Goal: Task Accomplishment & Management: Use online tool/utility

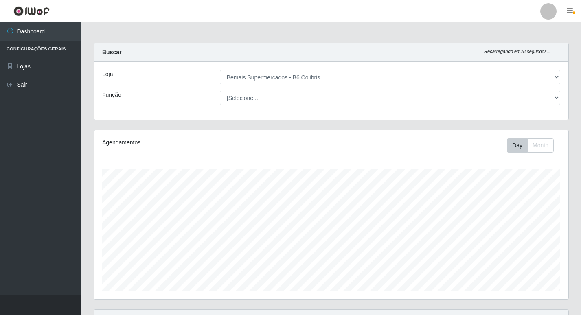
select select "406"
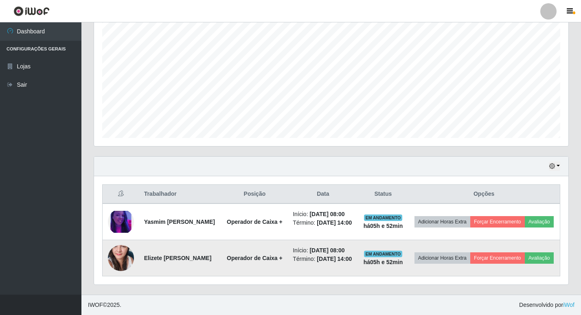
scroll to position [169, 475]
click at [525, 253] on button "Forçar Encerramento" at bounding box center [498, 258] width 55 height 11
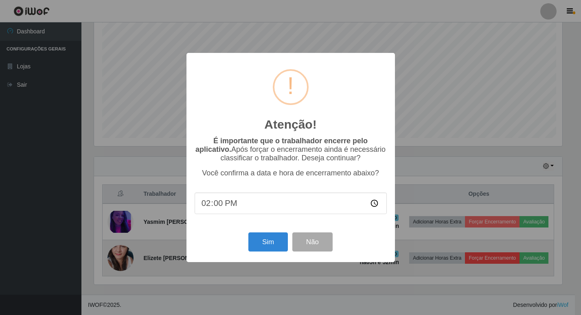
scroll to position [169, 471]
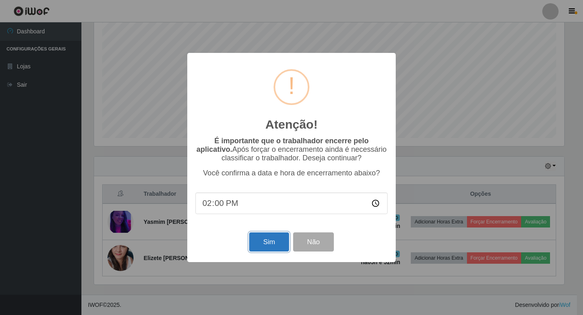
click at [266, 241] on button "Sim" at bounding box center [269, 242] width 40 height 19
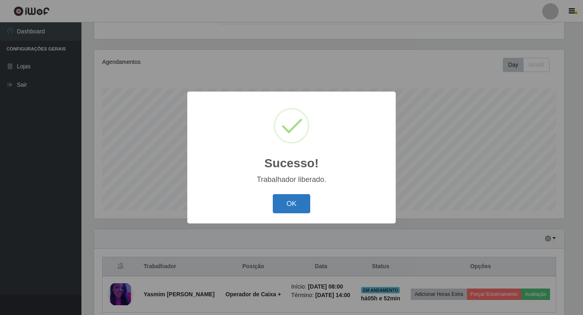
click at [280, 198] on button "OK" at bounding box center [292, 203] width 38 height 19
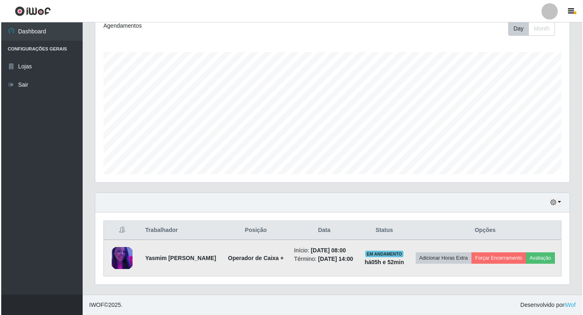
scroll to position [123, 0]
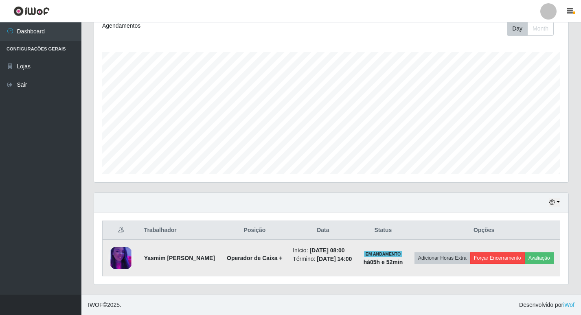
click at [521, 255] on td "Adicionar Horas Extra Forçar Encerramento Avaliação" at bounding box center [484, 258] width 152 height 37
click at [525, 253] on button "Forçar Encerramento" at bounding box center [498, 258] width 55 height 11
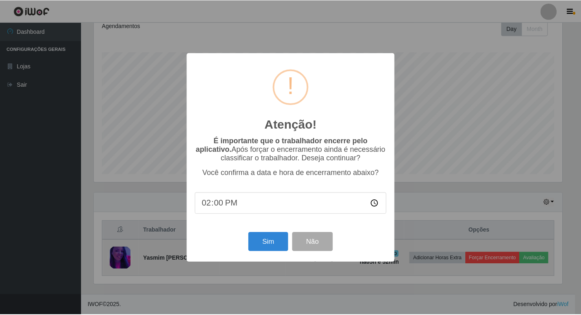
scroll to position [169, 471]
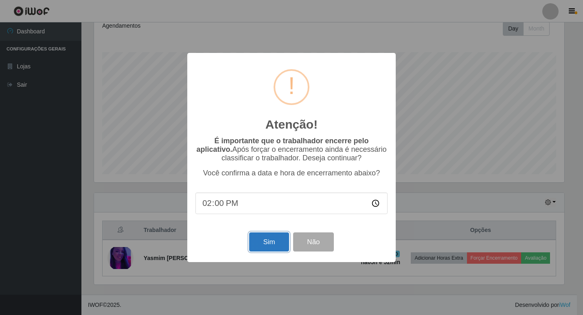
click at [265, 238] on button "Sim" at bounding box center [269, 242] width 40 height 19
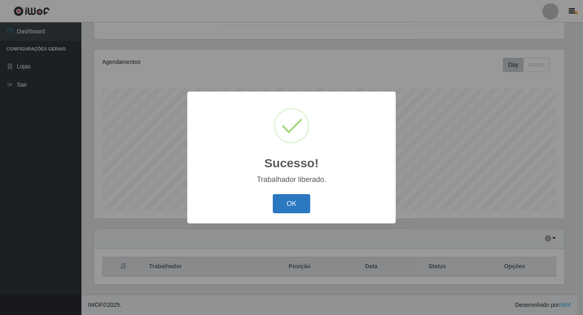
click at [273, 194] on button "OK" at bounding box center [292, 203] width 38 height 19
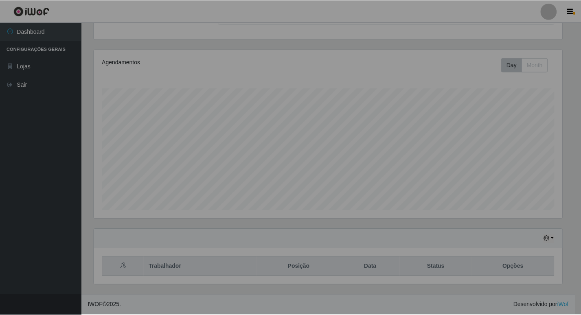
scroll to position [169, 475]
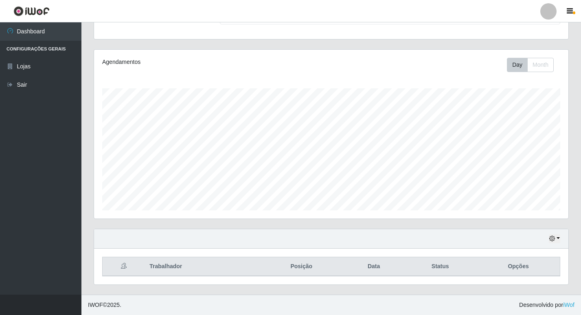
click at [527, 270] on th "Opções" at bounding box center [518, 267] width 83 height 19
click at [559, 240] on button "button" at bounding box center [554, 238] width 11 height 9
click at [194, 237] on div "Hoje 1 dia 3 dias 1 Semana Não encerrados" at bounding box center [331, 239] width 475 height 20
